Goal: Task Accomplishment & Management: Use online tool/utility

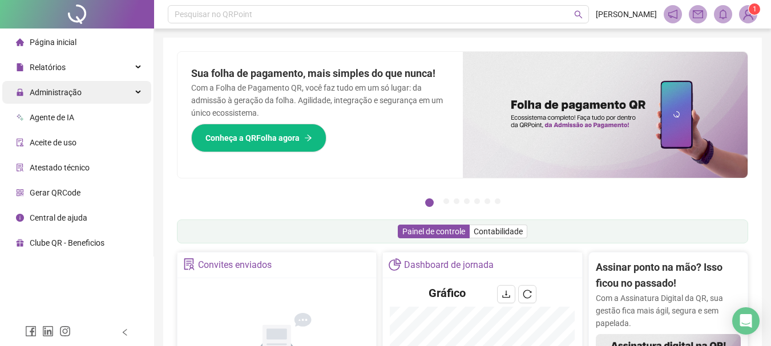
click at [64, 90] on span "Administração" at bounding box center [56, 92] width 52 height 9
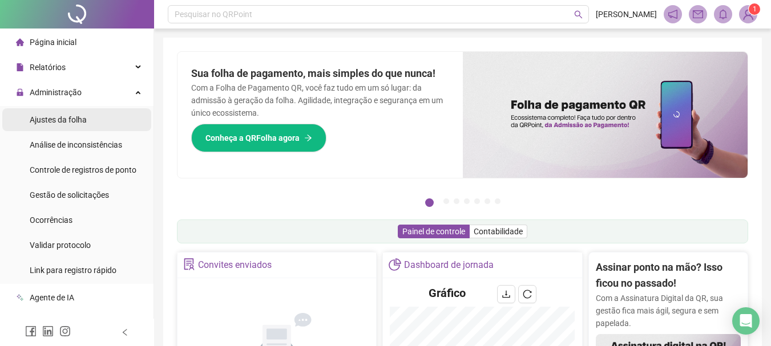
click at [84, 114] on div "Ajustes da folha" at bounding box center [58, 119] width 57 height 23
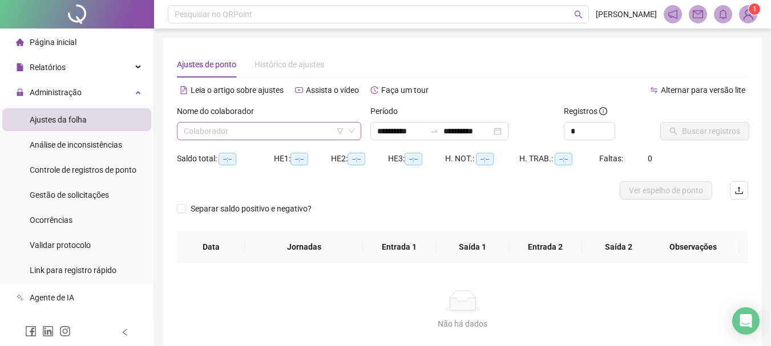
click at [215, 127] on input "search" at bounding box center [264, 131] width 160 height 17
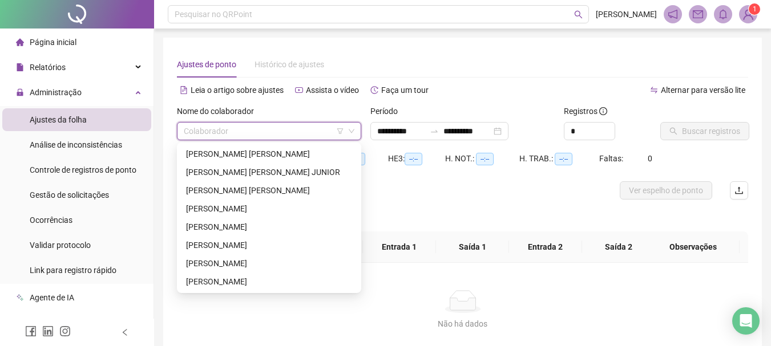
type input "**********"
click at [262, 225] on div "[PERSON_NAME]" at bounding box center [269, 227] width 166 height 13
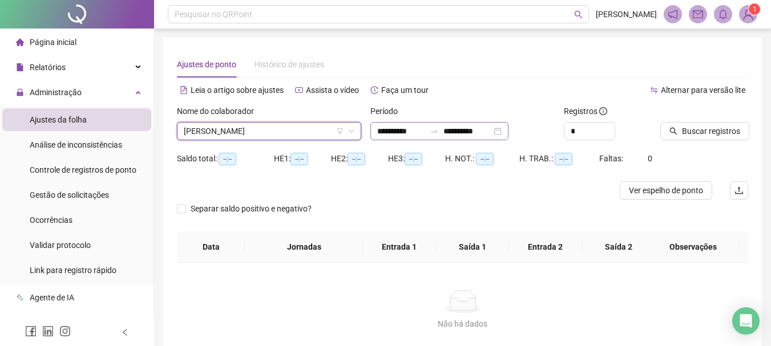
click at [375, 130] on div "**********" at bounding box center [439, 131] width 138 height 18
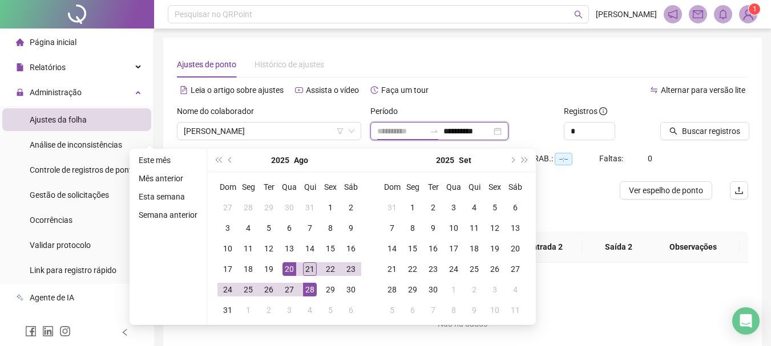
type input "**********"
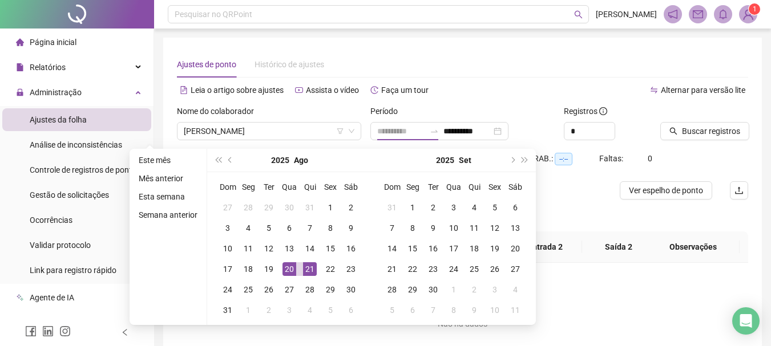
click at [308, 267] on div "21" at bounding box center [310, 269] width 14 height 14
click at [217, 163] on button "super-prev-year" at bounding box center [218, 160] width 13 height 23
click at [217, 157] on span "super-prev-year" at bounding box center [218, 160] width 6 height 6
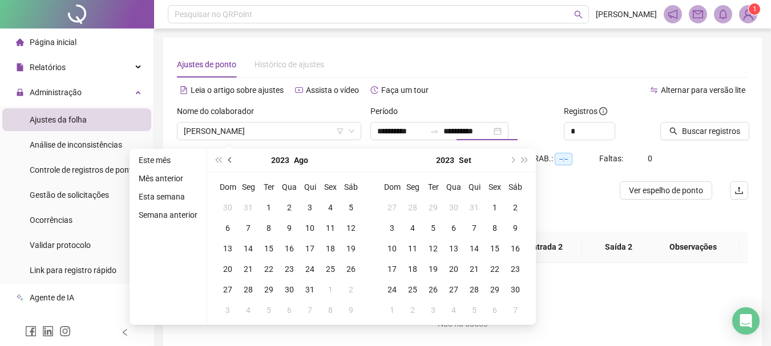
click at [233, 160] on button "prev-year" at bounding box center [230, 160] width 13 height 23
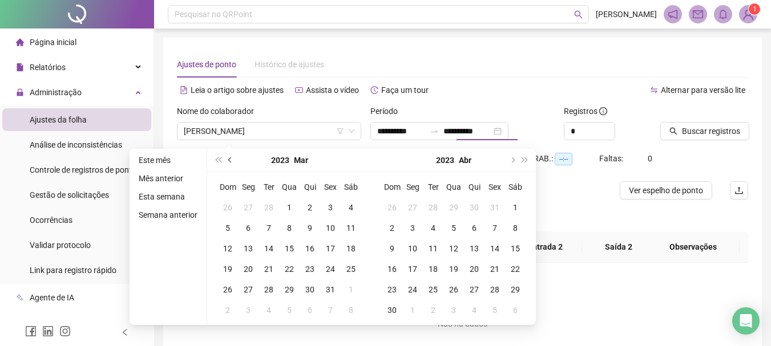
click at [233, 160] on button "prev-year" at bounding box center [230, 160] width 13 height 23
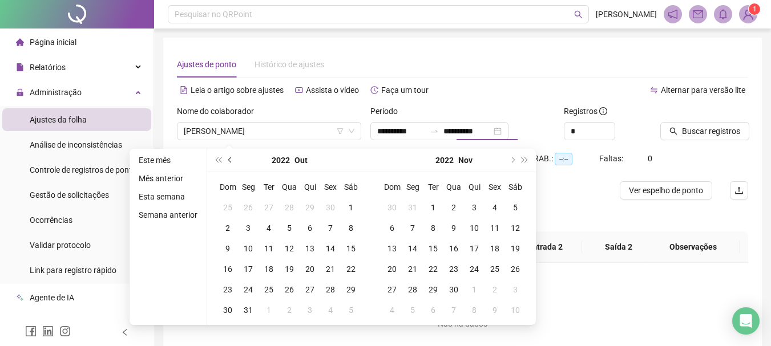
click at [233, 160] on button "prev-year" at bounding box center [230, 160] width 13 height 23
click at [217, 162] on span "super-prev-year" at bounding box center [218, 160] width 6 height 6
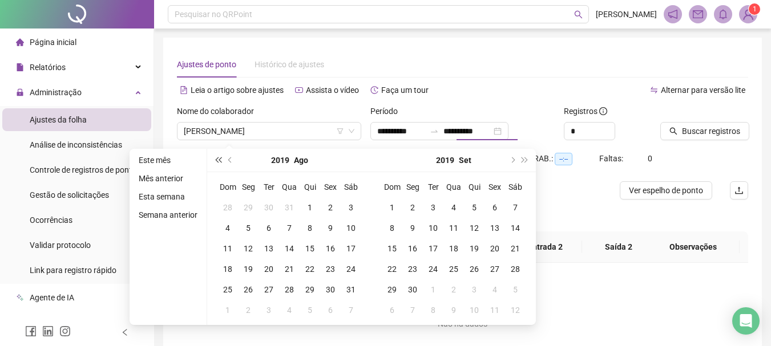
click at [217, 162] on span "super-prev-year" at bounding box center [218, 160] width 6 height 6
click at [522, 159] on span "super-next-year" at bounding box center [525, 160] width 6 height 6
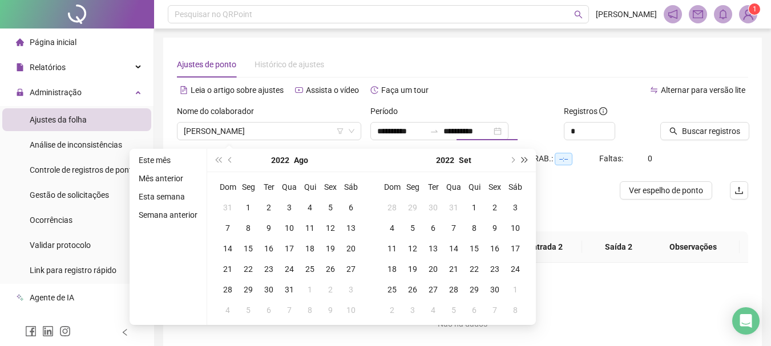
click at [522, 159] on span "super-next-year" at bounding box center [525, 160] width 6 height 6
click at [230, 161] on span "prev-year" at bounding box center [231, 160] width 6 height 6
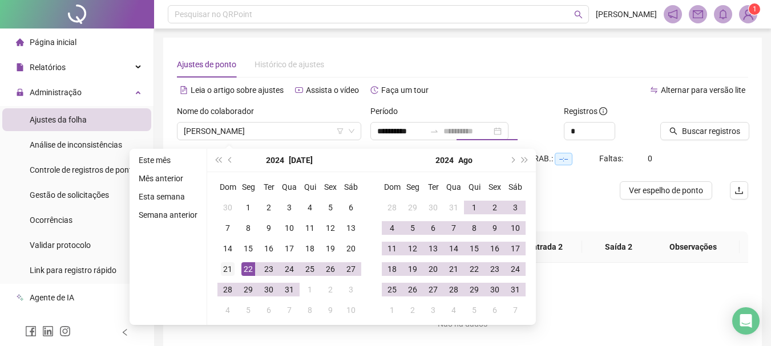
type input "**********"
click at [228, 268] on div "21" at bounding box center [228, 269] width 14 height 14
type input "**********"
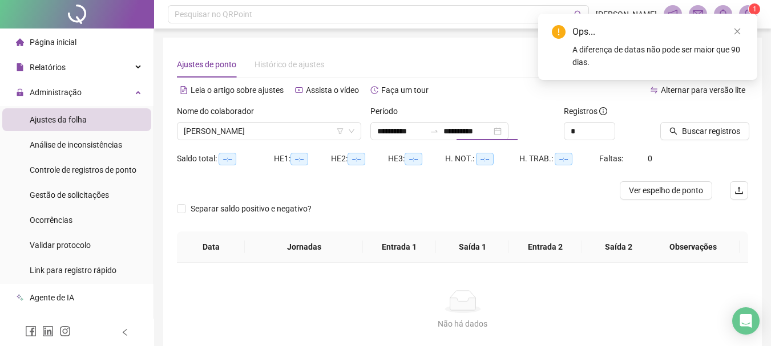
type input "**********"
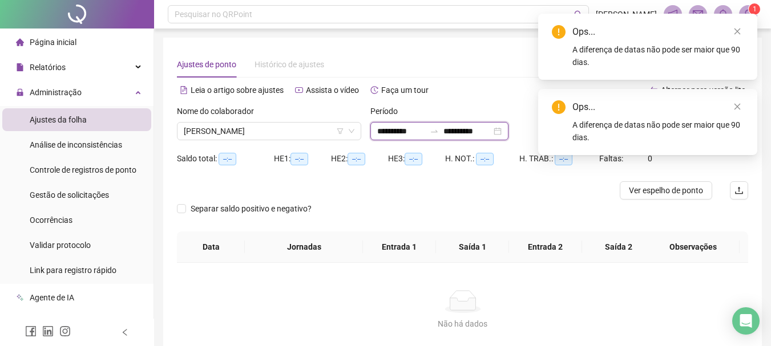
click at [412, 132] on input "**********" at bounding box center [401, 131] width 48 height 13
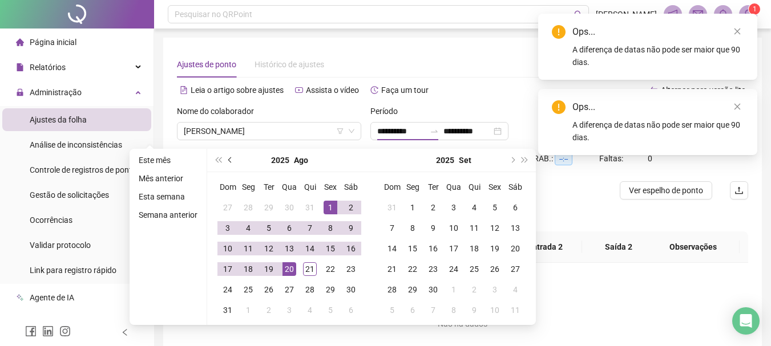
click at [232, 163] on button "prev-year" at bounding box center [230, 160] width 13 height 23
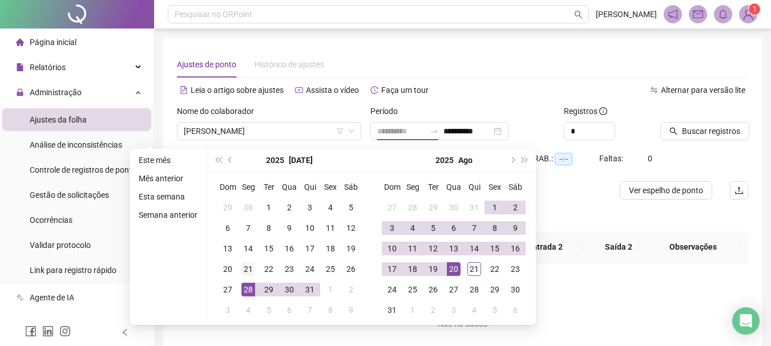
type input "**********"
click at [250, 269] on div "21" at bounding box center [248, 269] width 14 height 14
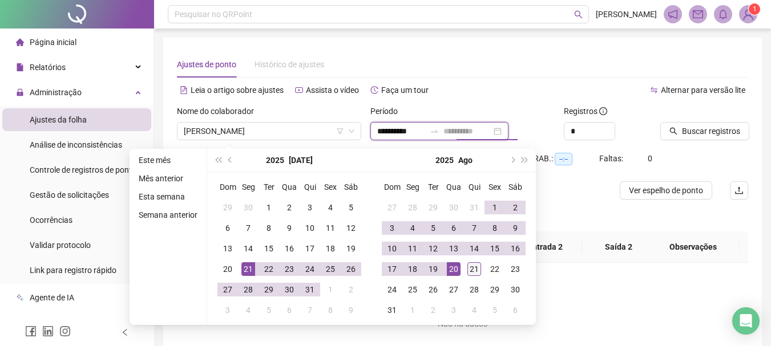
type input "**********"
click at [468, 271] on div "21" at bounding box center [474, 269] width 14 height 14
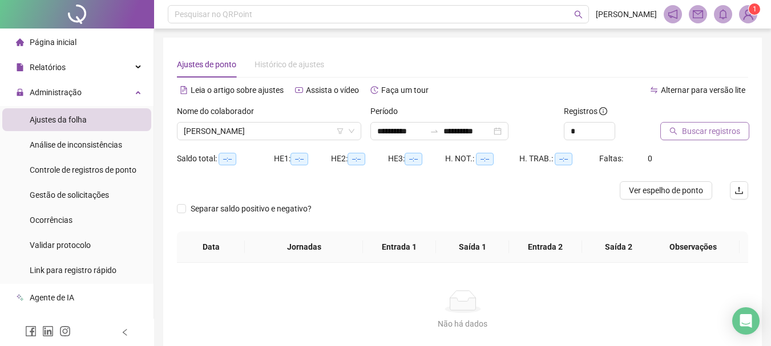
click at [685, 131] on span "Buscar registros" at bounding box center [711, 131] width 58 height 13
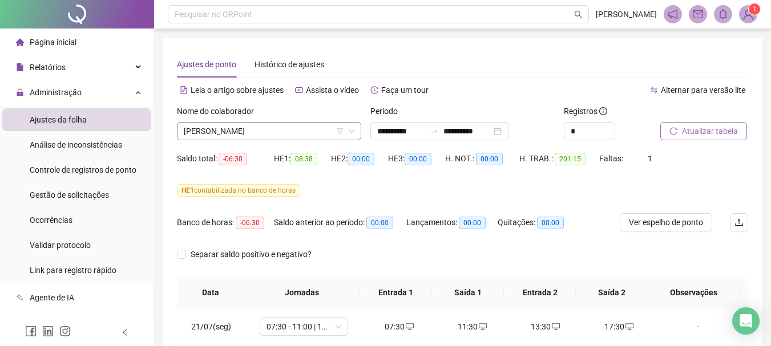
click at [322, 128] on span "[PERSON_NAME]" at bounding box center [269, 131] width 171 height 17
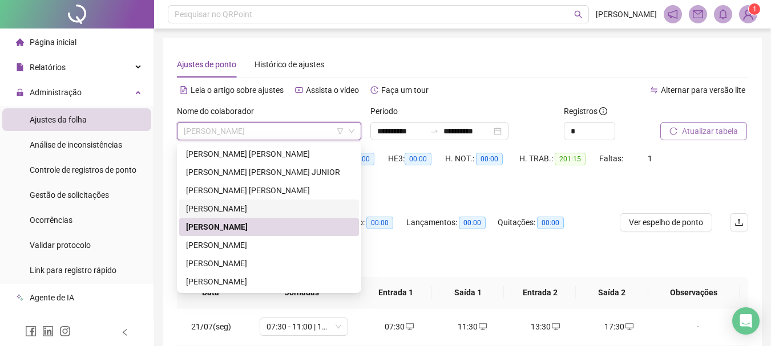
click at [314, 212] on div "[PERSON_NAME]" at bounding box center [269, 209] width 166 height 13
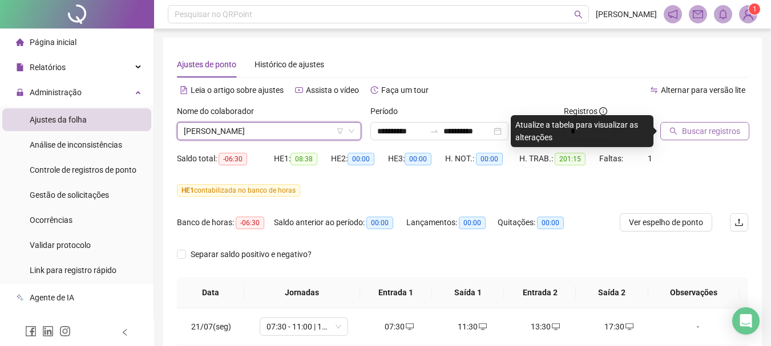
click at [698, 134] on span "Buscar registros" at bounding box center [711, 131] width 58 height 13
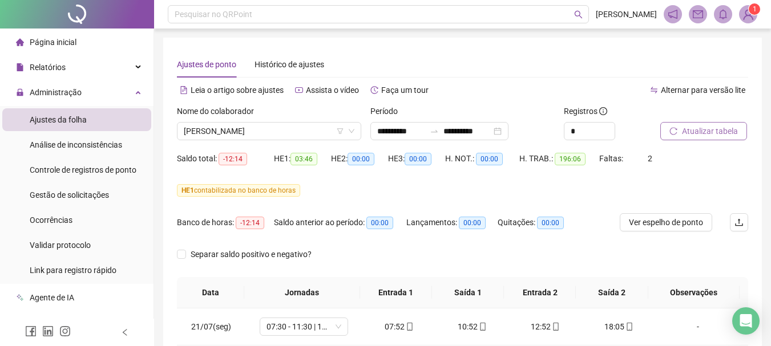
click at [706, 134] on span "Atualizar tabela" at bounding box center [710, 131] width 56 height 13
click at [328, 129] on span "[PERSON_NAME]" at bounding box center [269, 131] width 171 height 17
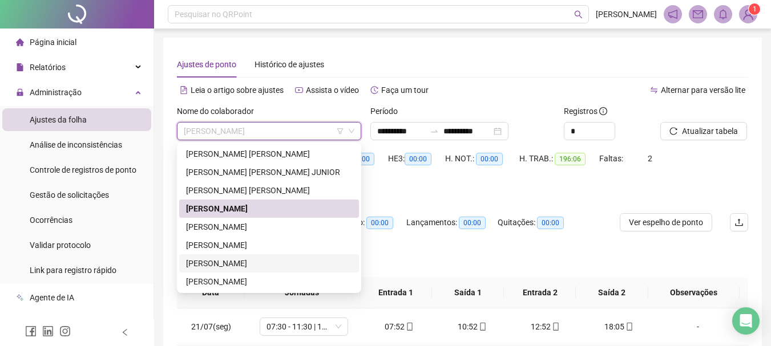
drag, startPoint x: 280, startPoint y: 262, endPoint x: 526, endPoint y: 201, distance: 253.9
click at [281, 262] on div "[PERSON_NAME]" at bounding box center [269, 263] width 166 height 13
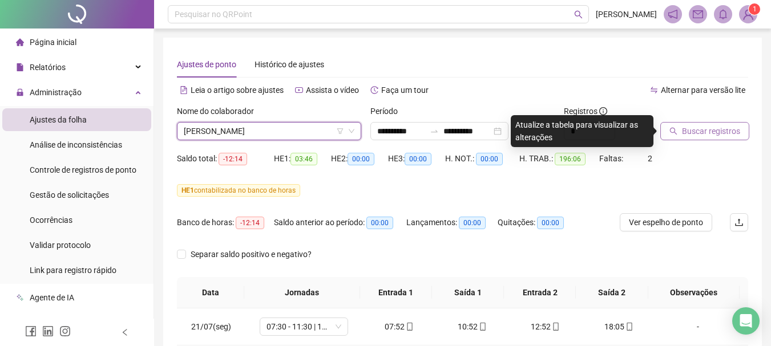
click at [720, 131] on span "Buscar registros" at bounding box center [711, 131] width 58 height 13
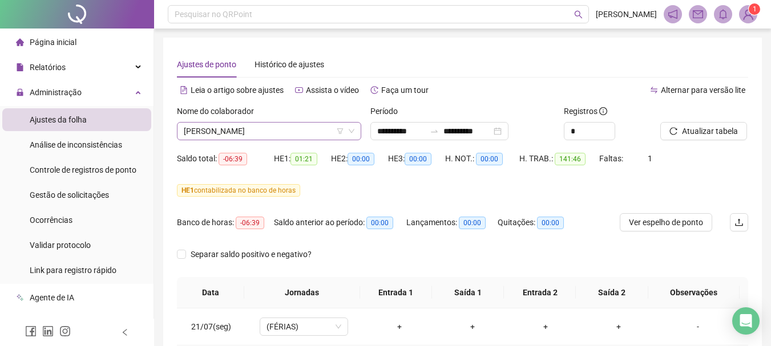
click at [323, 134] on span "[PERSON_NAME]" at bounding box center [269, 131] width 171 height 17
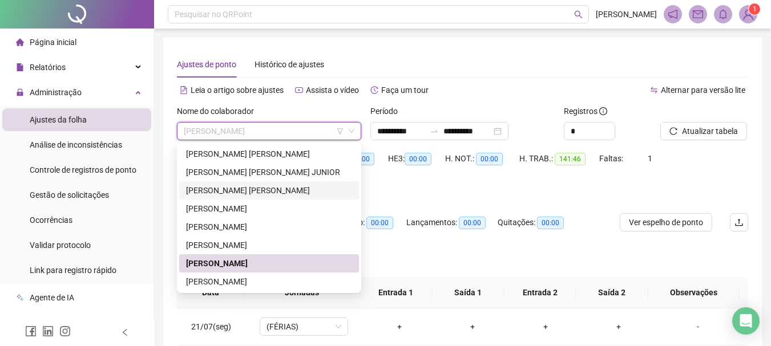
drag, startPoint x: 239, startPoint y: 196, endPoint x: 322, endPoint y: 195, distance: 83.3
click at [240, 195] on div "[PERSON_NAME] [PERSON_NAME]" at bounding box center [269, 190] width 166 height 13
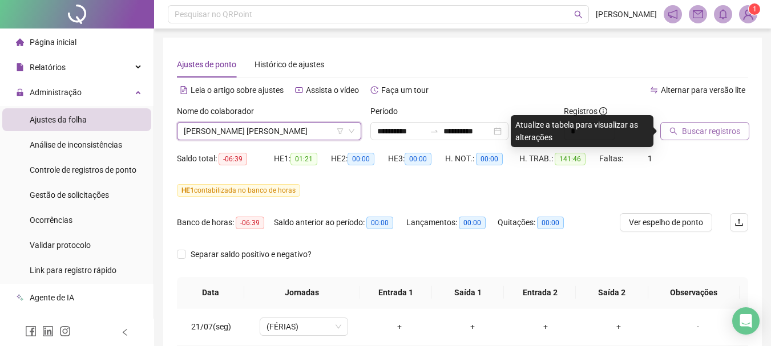
click at [684, 135] on span "Buscar registros" at bounding box center [711, 131] width 58 height 13
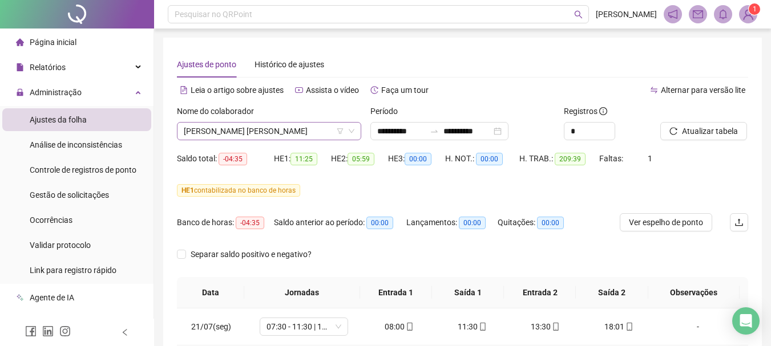
click at [308, 126] on span "[PERSON_NAME] [PERSON_NAME]" at bounding box center [269, 131] width 171 height 17
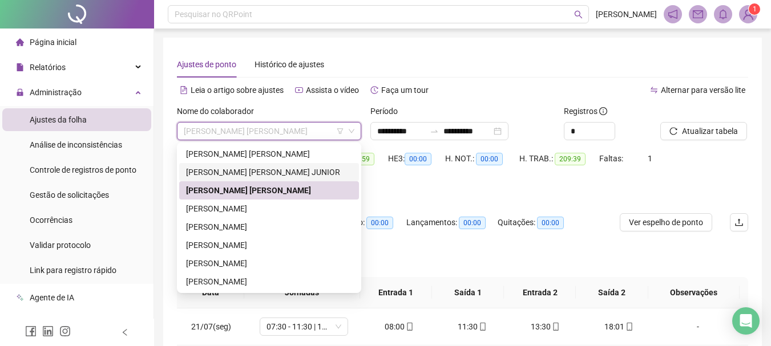
drag, startPoint x: 281, startPoint y: 172, endPoint x: 601, endPoint y: 152, distance: 320.2
click at [282, 172] on div "[PERSON_NAME] [PERSON_NAME] JUNIOR" at bounding box center [269, 172] width 166 height 13
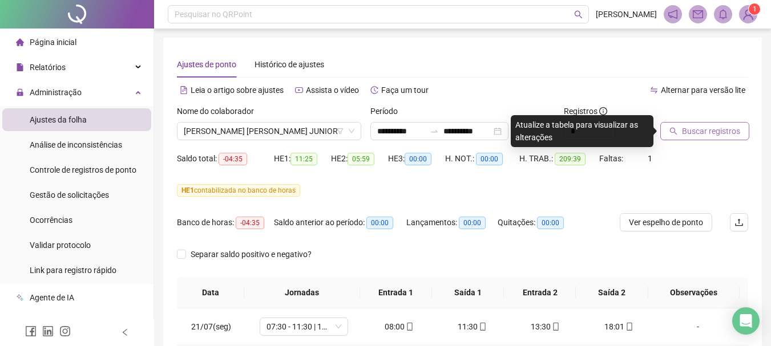
click at [697, 129] on span "Buscar registros" at bounding box center [711, 131] width 58 height 13
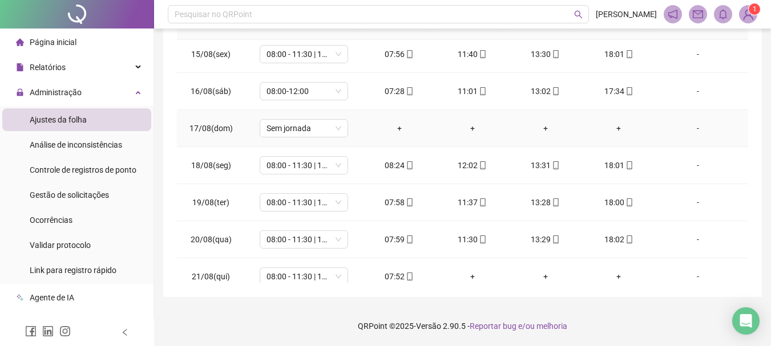
scroll to position [943, 0]
